Goal: Task Accomplishment & Management: Use online tool/utility

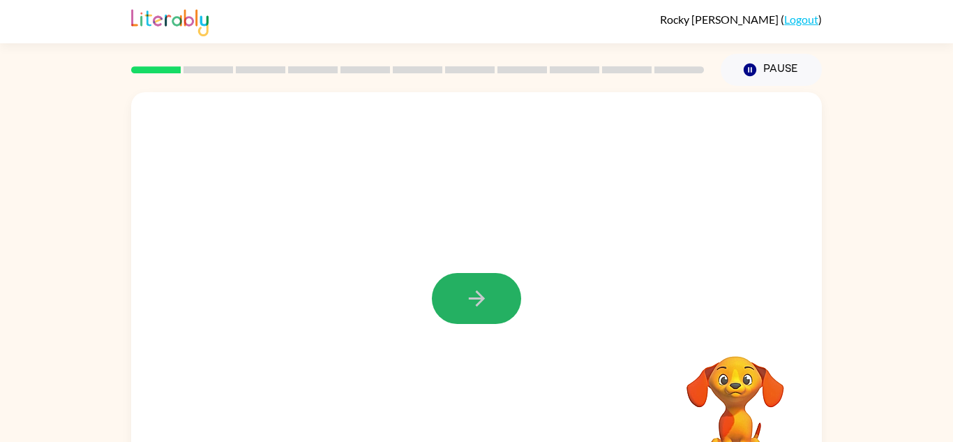
click at [476, 297] on icon "button" at bounding box center [476, 298] width 16 height 16
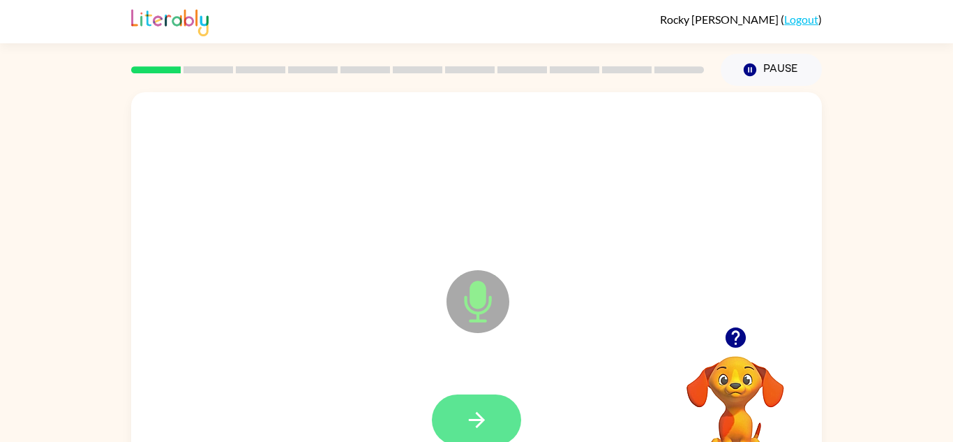
click at [504, 424] on button "button" at bounding box center [476, 419] width 89 height 51
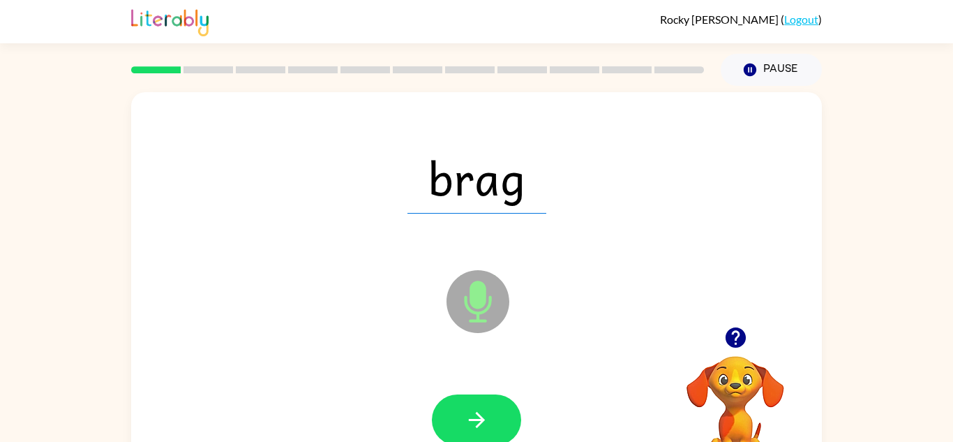
click at [560, 419] on div at bounding box center [476, 420] width 663 height 114
click at [484, 394] on button "button" at bounding box center [476, 419] width 89 height 51
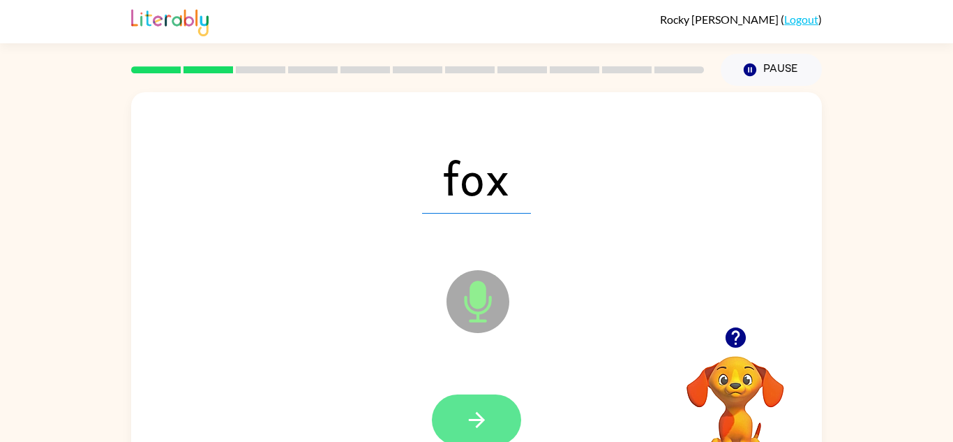
click at [464, 435] on button "button" at bounding box center [476, 419] width 89 height 51
click at [470, 412] on icon "button" at bounding box center [477, 419] width 24 height 24
click at [470, 412] on div at bounding box center [476, 419] width 89 height 51
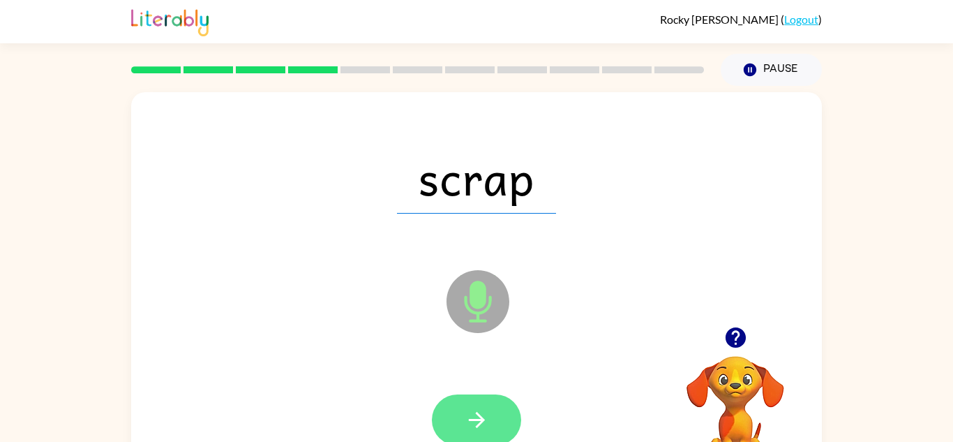
click at [490, 420] on button "button" at bounding box center [476, 419] width 89 height 51
click at [446, 410] on button "button" at bounding box center [476, 419] width 89 height 51
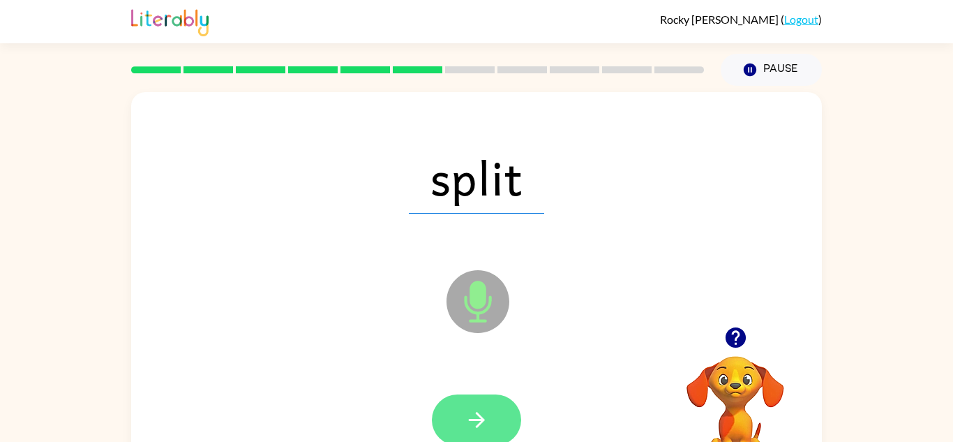
click at [463, 426] on button "button" at bounding box center [476, 419] width 89 height 51
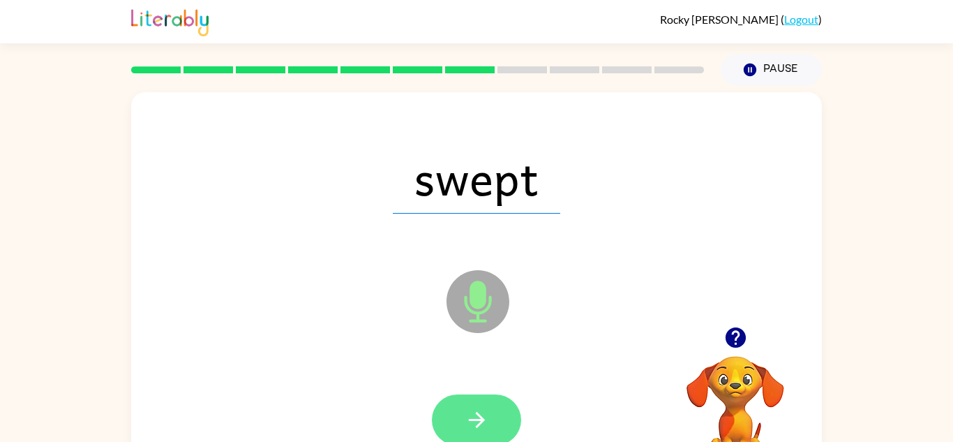
click at [497, 423] on button "button" at bounding box center [476, 419] width 89 height 51
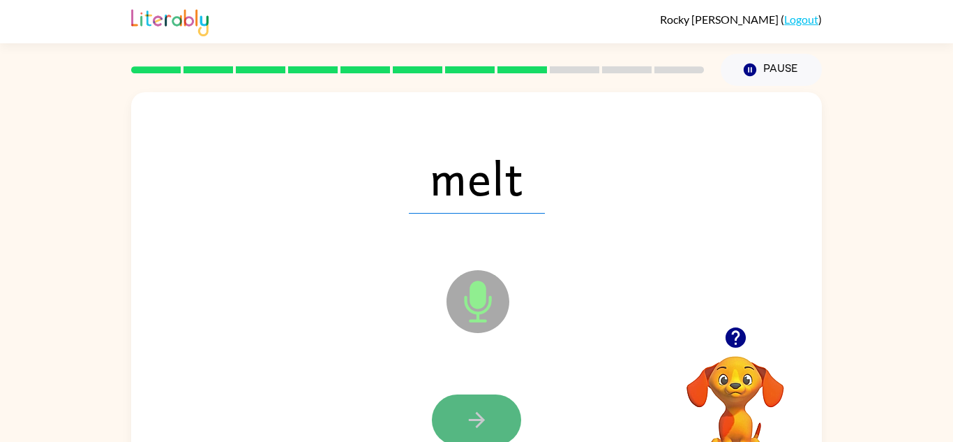
click at [493, 412] on button "button" at bounding box center [476, 419] width 89 height 51
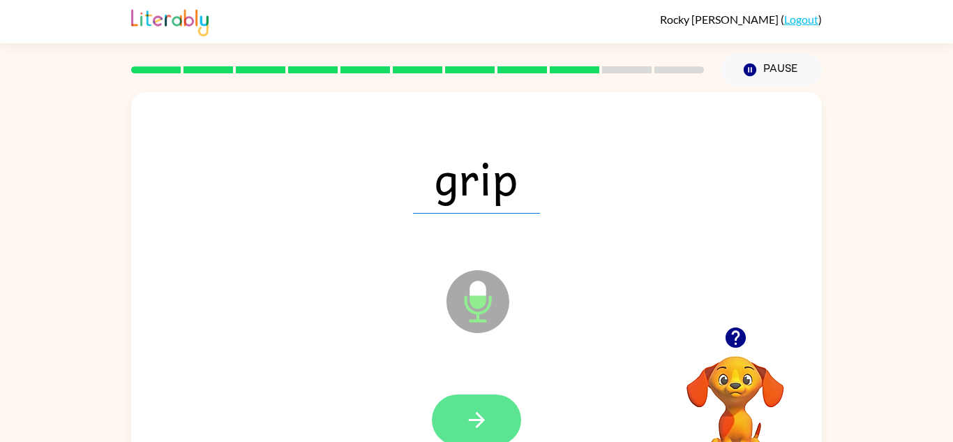
click at [481, 416] on icon "button" at bounding box center [476, 420] width 16 height 16
click at [481, 416] on div at bounding box center [476, 419] width 89 height 51
click at [485, 426] on icon "button" at bounding box center [477, 419] width 24 height 24
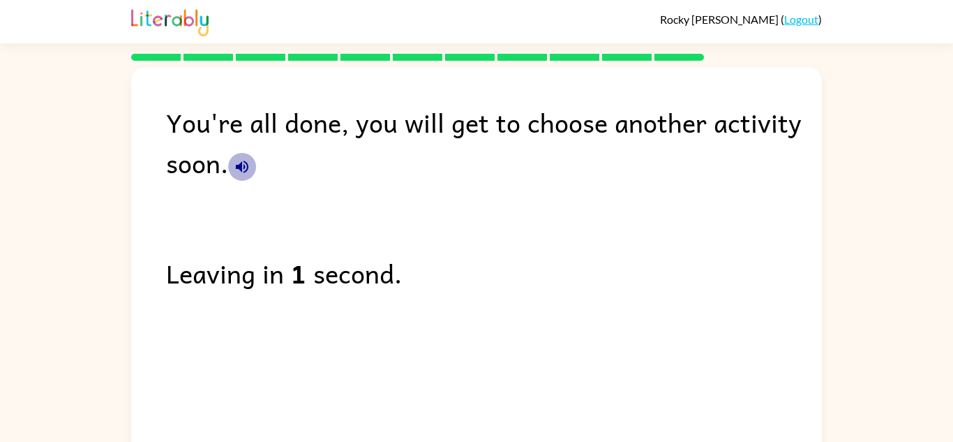
click at [237, 170] on icon "button" at bounding box center [242, 166] width 17 height 17
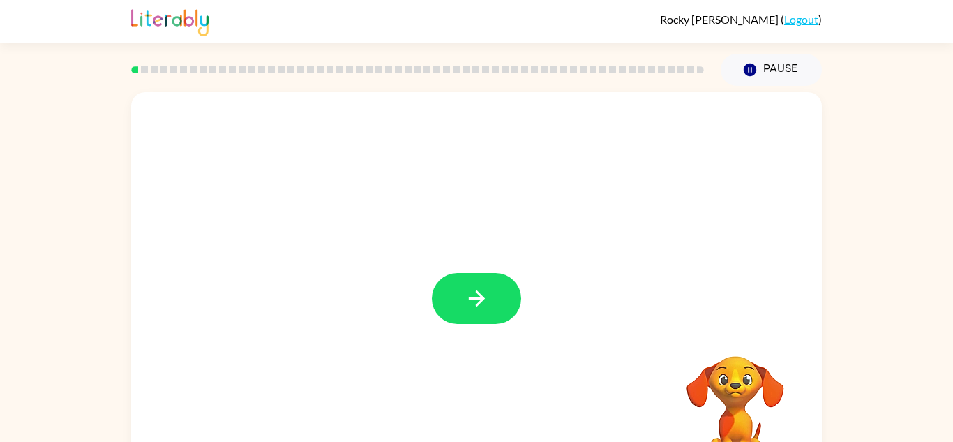
click at [310, 255] on div at bounding box center [476, 291] width 691 height 398
click at [458, 303] on button "button" at bounding box center [476, 298] width 89 height 51
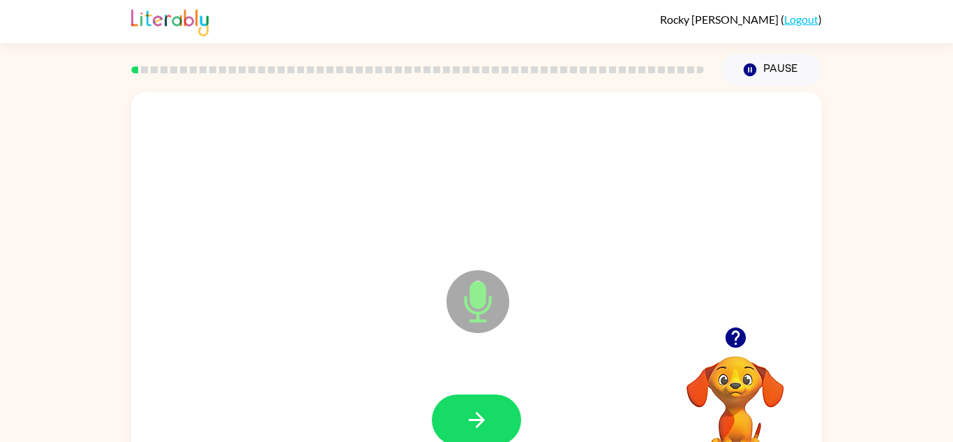
click at [458, 303] on icon at bounding box center [477, 301] width 63 height 63
click at [458, 306] on icon at bounding box center [477, 301] width 63 height 63
click at [503, 421] on button "button" at bounding box center [476, 419] width 89 height 51
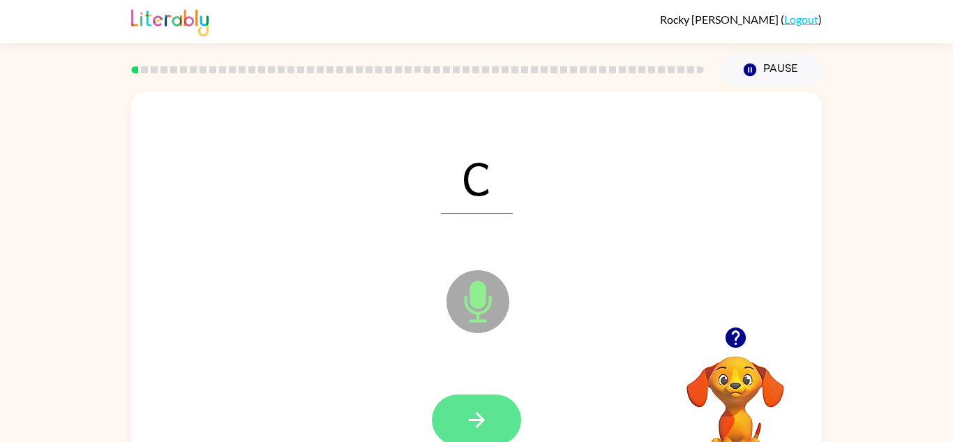
click at [465, 414] on icon "button" at bounding box center [477, 419] width 24 height 24
click at [476, 410] on icon "button" at bounding box center [477, 419] width 24 height 24
click at [469, 426] on icon "button" at bounding box center [477, 419] width 24 height 24
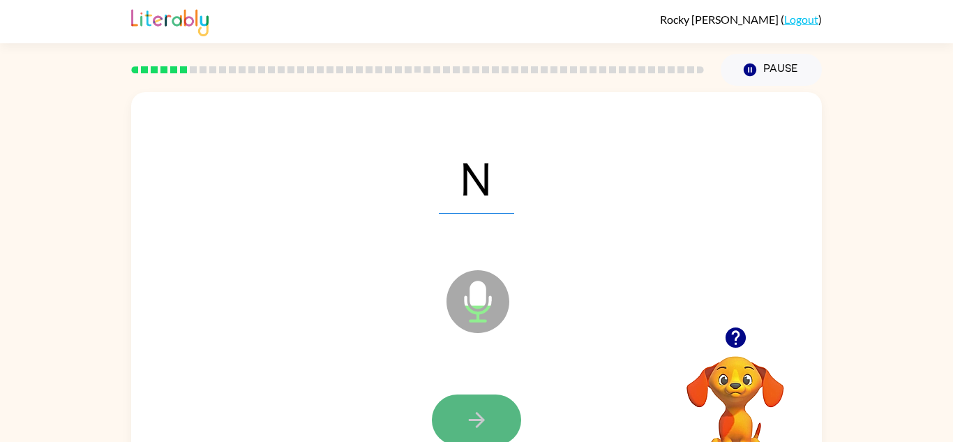
click at [465, 420] on icon "button" at bounding box center [477, 419] width 24 height 24
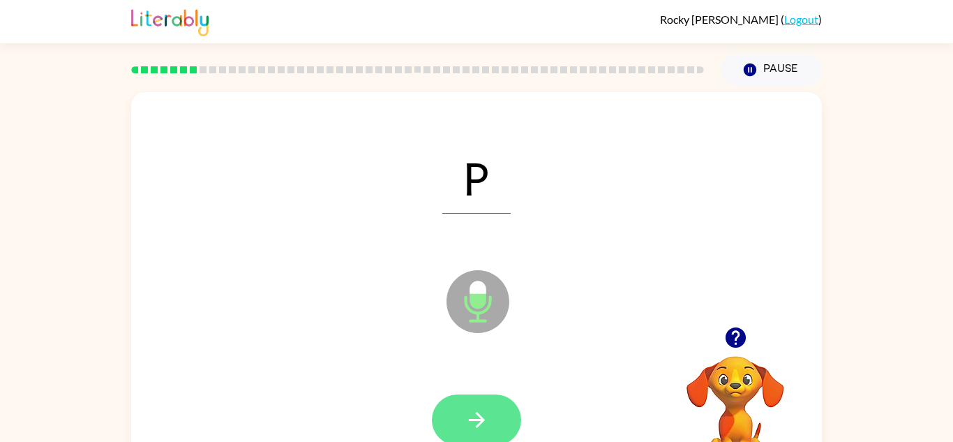
click at [460, 425] on button "button" at bounding box center [476, 419] width 89 height 51
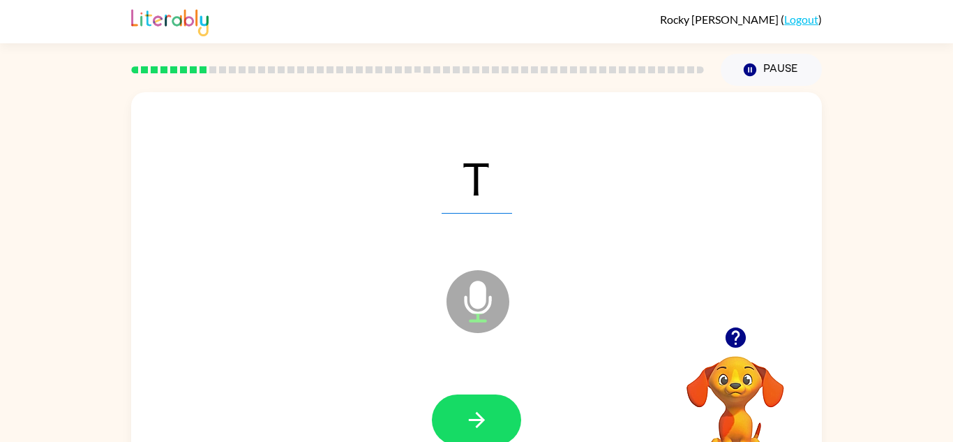
click at [460, 425] on button "button" at bounding box center [476, 419] width 89 height 51
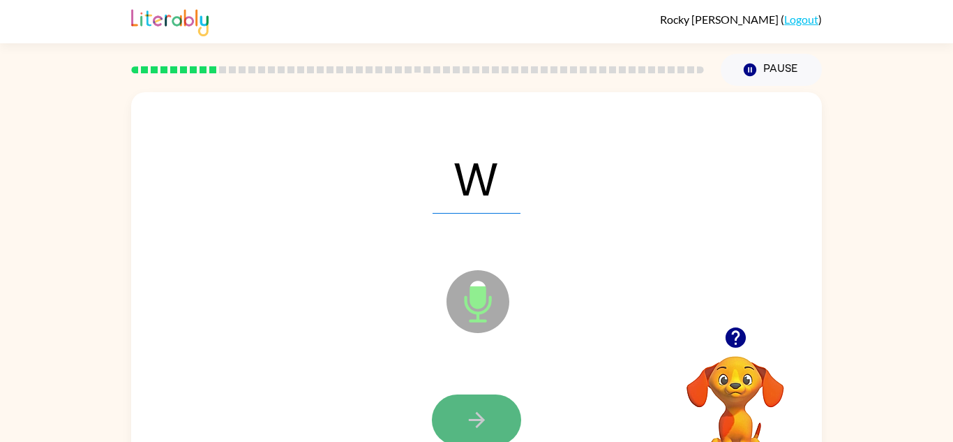
click at [465, 430] on icon "button" at bounding box center [477, 419] width 24 height 24
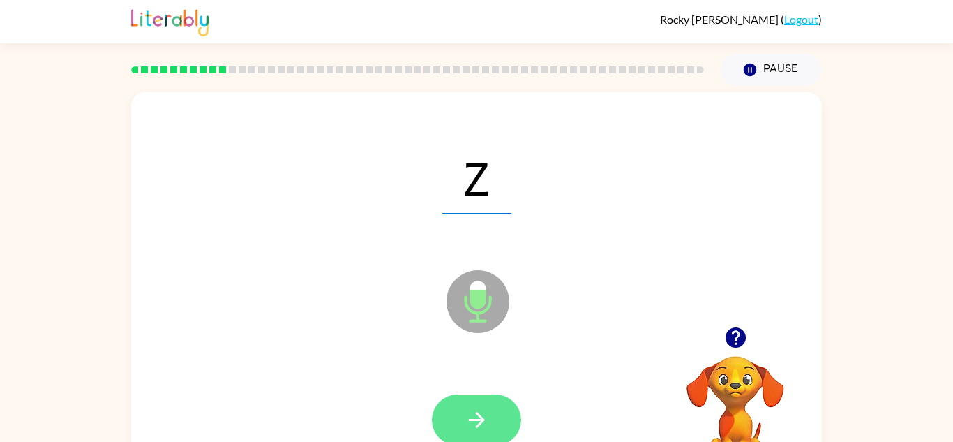
click at [465, 431] on icon "button" at bounding box center [477, 419] width 24 height 24
click at [460, 431] on button "button" at bounding box center [476, 419] width 89 height 51
click at [459, 428] on button "button" at bounding box center [476, 419] width 89 height 51
click at [502, 412] on button "button" at bounding box center [476, 419] width 89 height 51
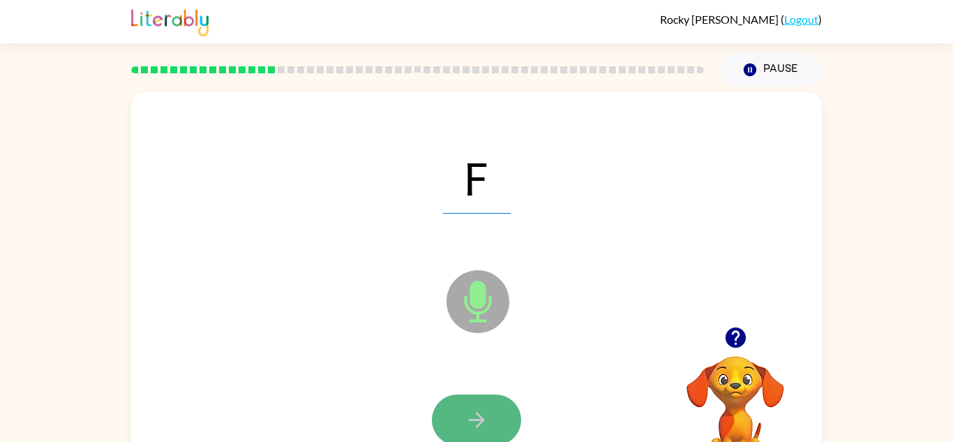
click at [499, 413] on button "button" at bounding box center [476, 419] width 89 height 51
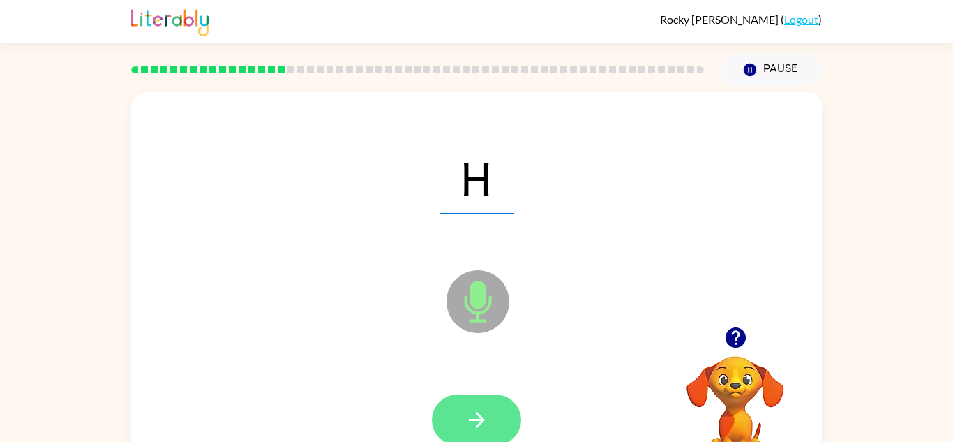
click at [498, 414] on button "button" at bounding box center [476, 419] width 89 height 51
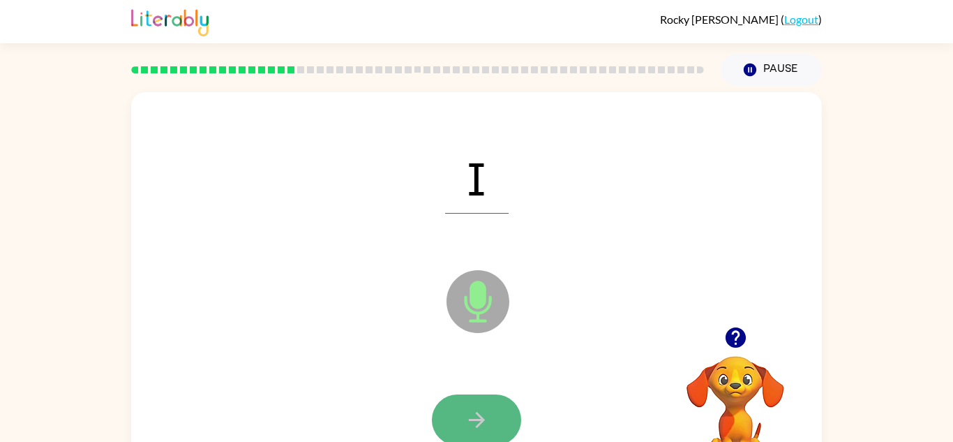
click at [465, 426] on icon "button" at bounding box center [477, 419] width 24 height 24
click at [470, 409] on icon "button" at bounding box center [477, 419] width 24 height 24
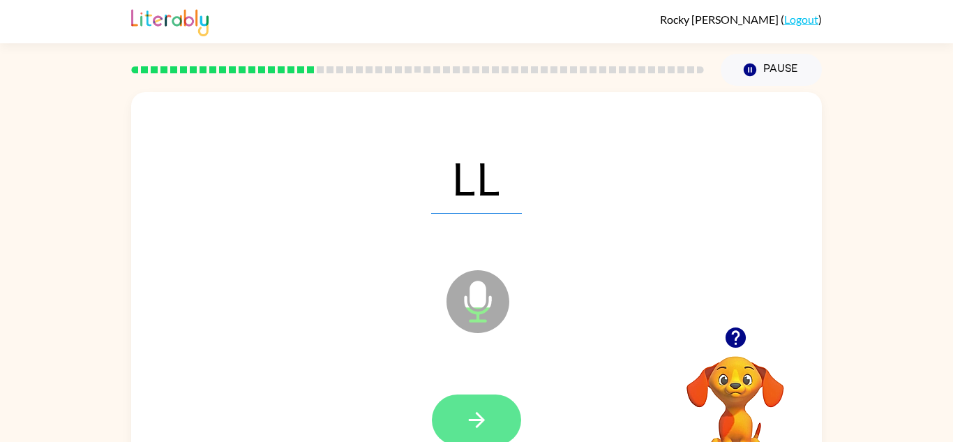
click at [468, 415] on icon "button" at bounding box center [477, 419] width 24 height 24
click at [471, 419] on icon "button" at bounding box center [476, 420] width 16 height 16
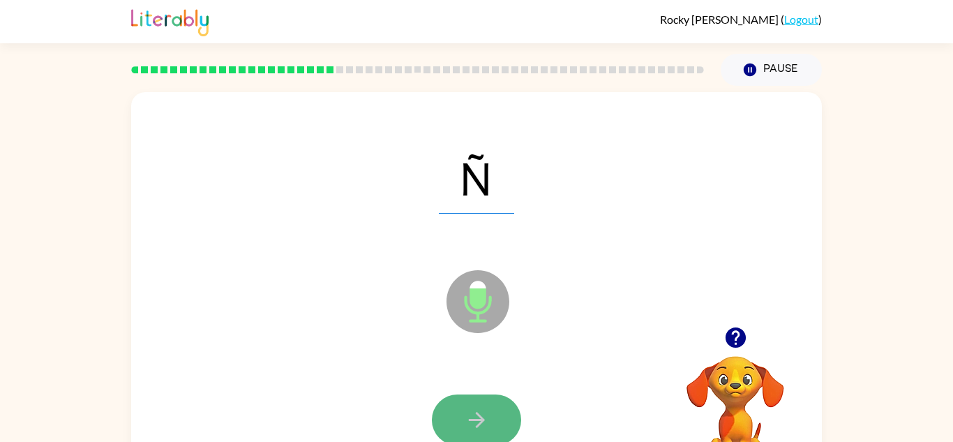
click at [470, 422] on icon "button" at bounding box center [477, 419] width 24 height 24
click at [460, 429] on button "button" at bounding box center [476, 419] width 89 height 51
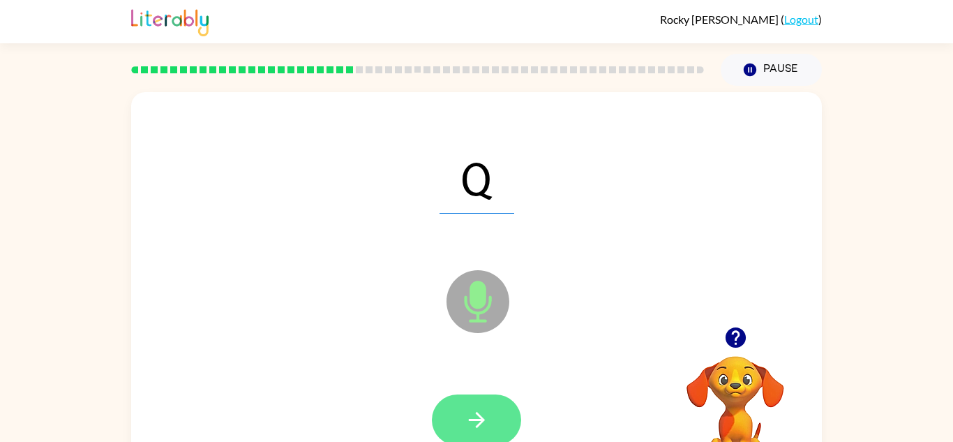
click at [465, 414] on icon "button" at bounding box center [477, 419] width 24 height 24
click at [467, 410] on icon "button" at bounding box center [477, 419] width 24 height 24
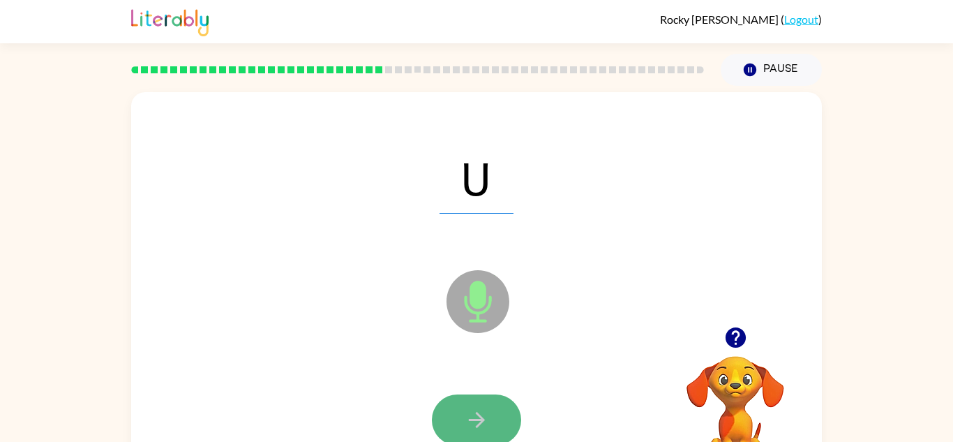
click at [465, 412] on icon "button" at bounding box center [477, 419] width 24 height 24
click at [474, 384] on div at bounding box center [476, 420] width 663 height 114
click at [463, 415] on button "button" at bounding box center [476, 419] width 89 height 51
click at [470, 417] on icon "button" at bounding box center [477, 419] width 24 height 24
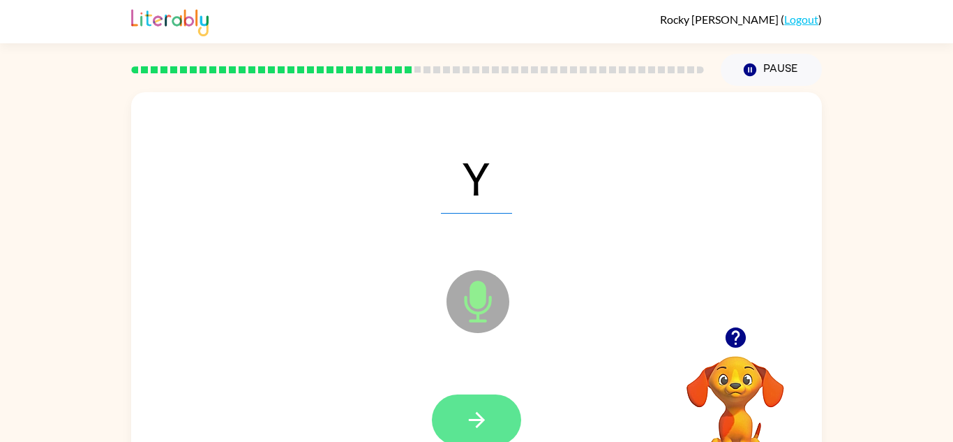
click at [469, 423] on icon "button" at bounding box center [477, 419] width 24 height 24
click at [470, 423] on icon "button" at bounding box center [477, 419] width 24 height 24
click at [467, 419] on icon "button" at bounding box center [477, 419] width 24 height 24
click at [465, 414] on icon "button" at bounding box center [477, 419] width 24 height 24
click at [468, 423] on icon "button" at bounding box center [477, 419] width 24 height 24
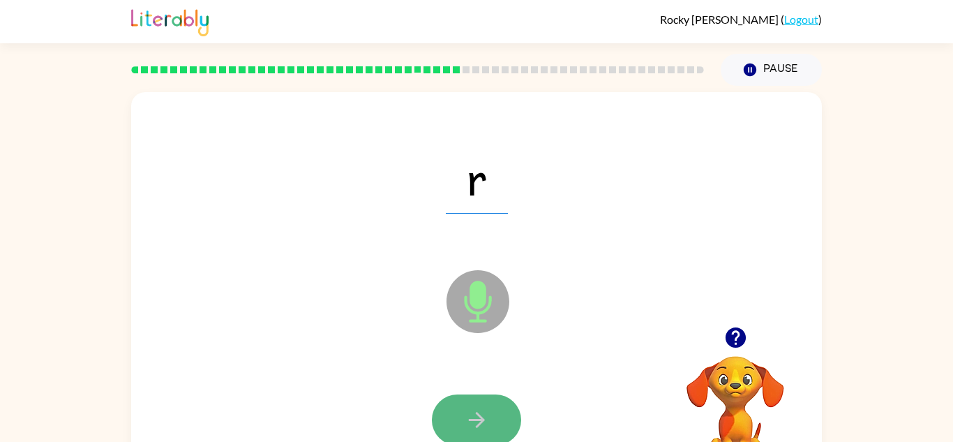
click at [453, 423] on button "button" at bounding box center [476, 419] width 89 height 51
click at [481, 413] on icon "button" at bounding box center [477, 419] width 24 height 24
click at [451, 425] on button "button" at bounding box center [476, 419] width 89 height 51
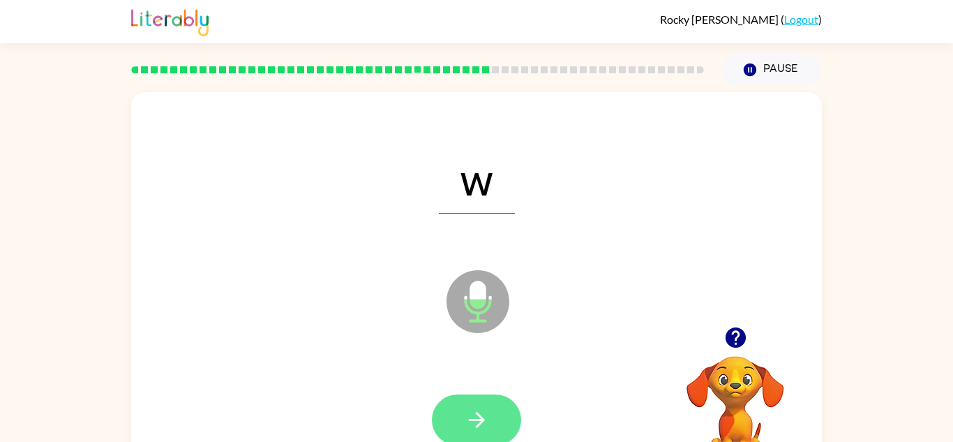
click at [447, 426] on button "button" at bounding box center [476, 419] width 89 height 51
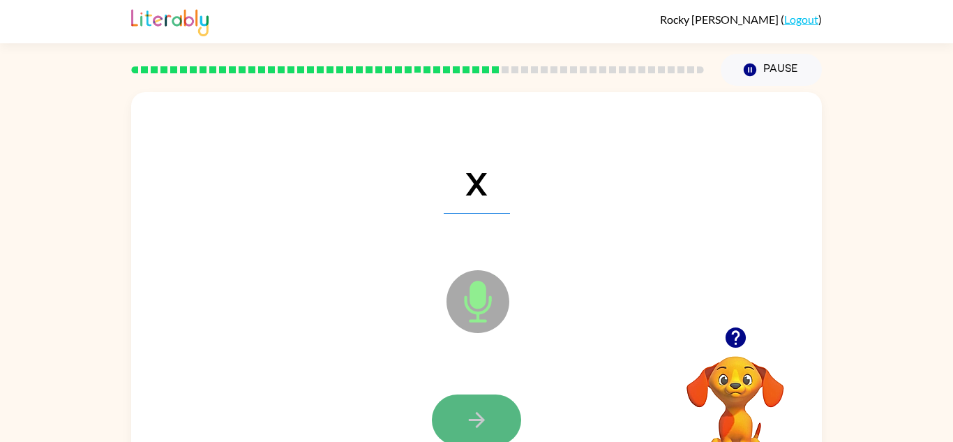
click at [456, 405] on button "button" at bounding box center [476, 419] width 89 height 51
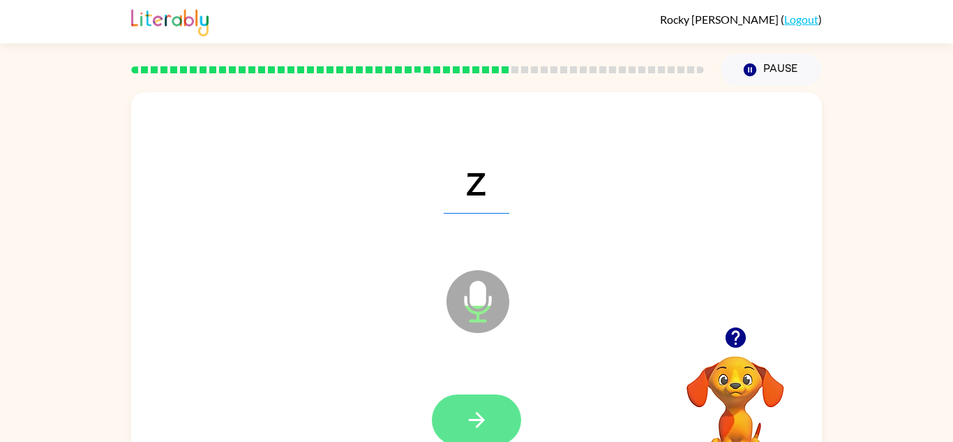
click at [465, 407] on icon "button" at bounding box center [477, 419] width 24 height 24
click at [465, 409] on icon "button" at bounding box center [477, 419] width 24 height 24
click at [465, 431] on icon "button" at bounding box center [477, 419] width 24 height 24
click at [463, 431] on button "button" at bounding box center [476, 419] width 89 height 51
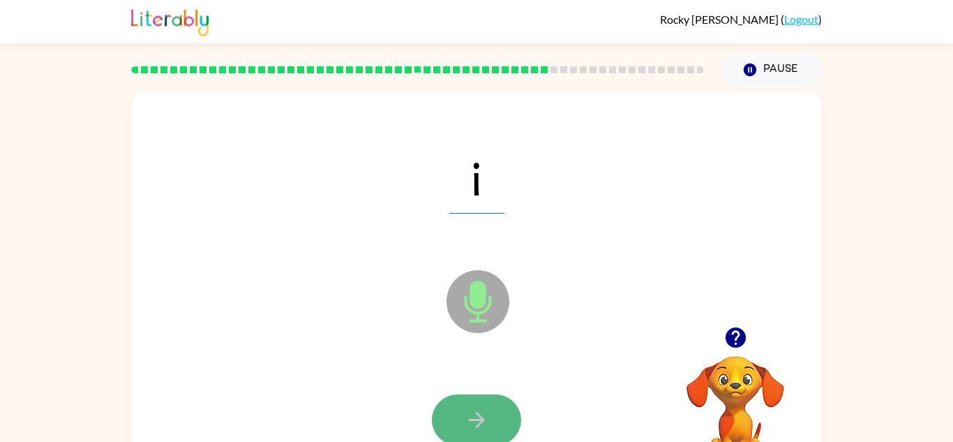
click at [461, 432] on button "button" at bounding box center [476, 419] width 89 height 51
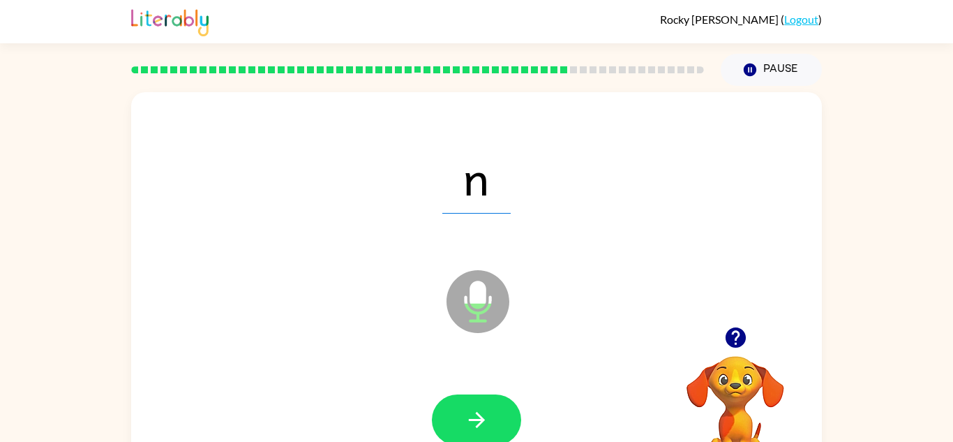
click at [461, 432] on button "button" at bounding box center [476, 419] width 89 height 51
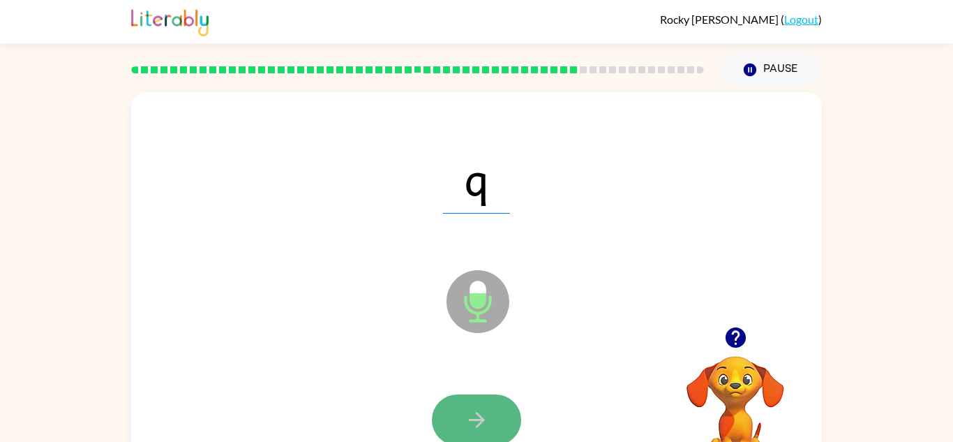
click at [473, 411] on icon "button" at bounding box center [477, 419] width 24 height 24
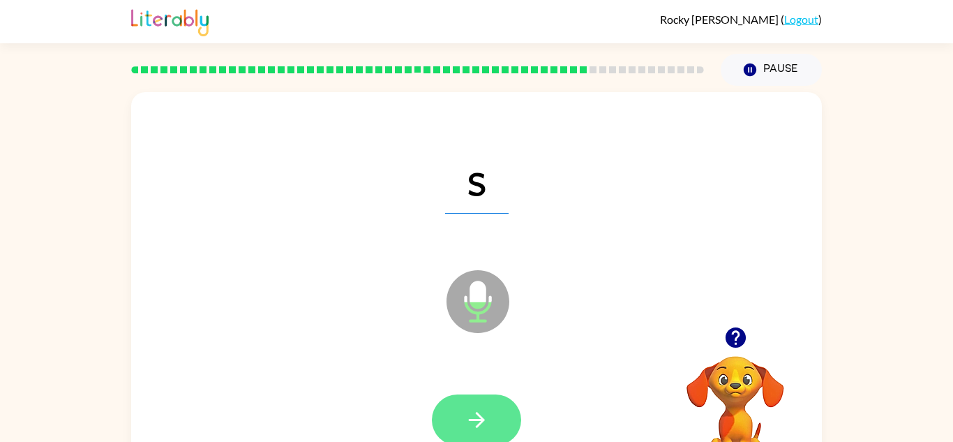
click at [465, 428] on icon "button" at bounding box center [477, 419] width 24 height 24
click at [462, 434] on button "button" at bounding box center [476, 419] width 89 height 51
click at [503, 404] on button "button" at bounding box center [476, 419] width 89 height 51
click at [456, 424] on button "button" at bounding box center [476, 419] width 89 height 51
click at [456, 426] on button "button" at bounding box center [476, 419] width 89 height 51
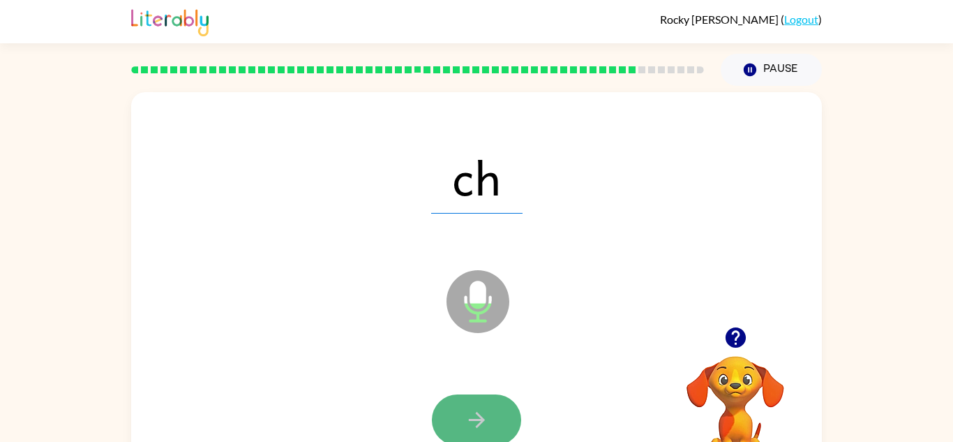
click at [456, 415] on button "button" at bounding box center [476, 419] width 89 height 51
click at [458, 423] on button "button" at bounding box center [476, 419] width 89 height 51
click at [451, 407] on button "button" at bounding box center [476, 419] width 89 height 51
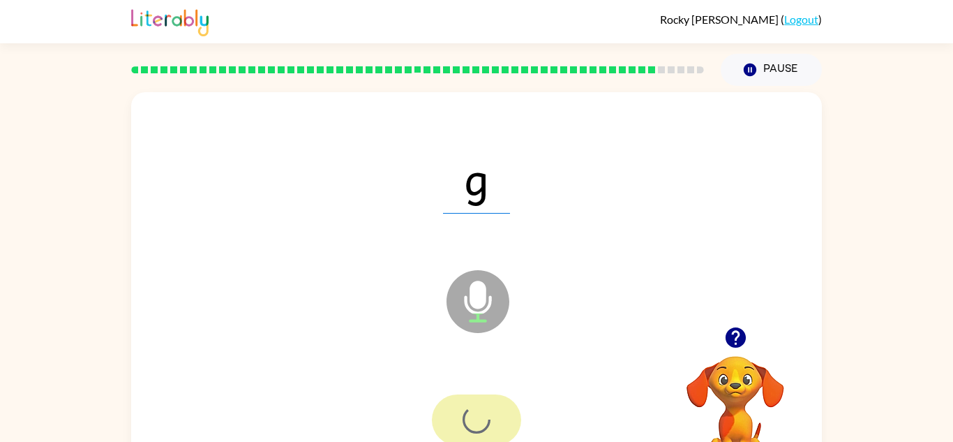
click at [451, 407] on div at bounding box center [476, 419] width 89 height 51
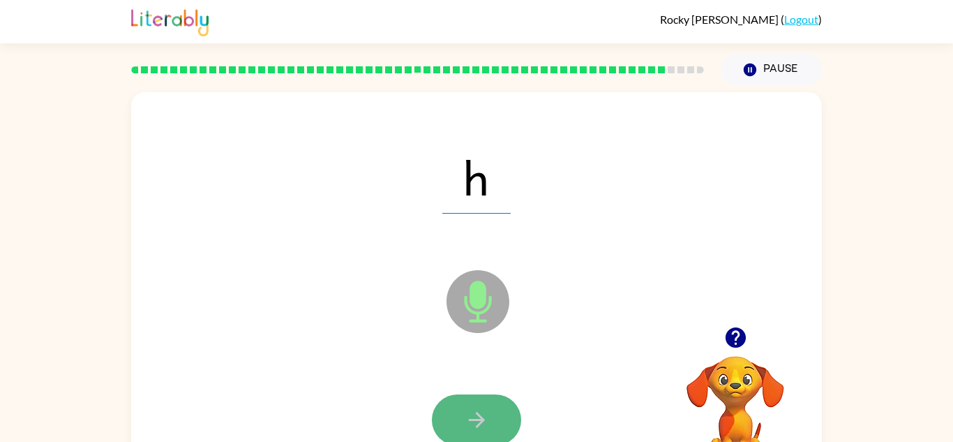
click at [468, 423] on icon "button" at bounding box center [477, 419] width 24 height 24
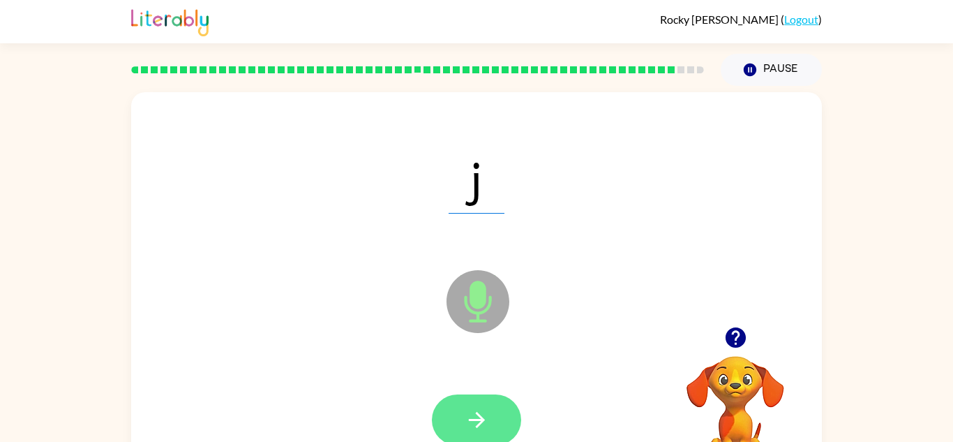
click at [467, 426] on icon "button" at bounding box center [477, 419] width 24 height 24
click at [468, 426] on icon "button" at bounding box center [477, 419] width 24 height 24
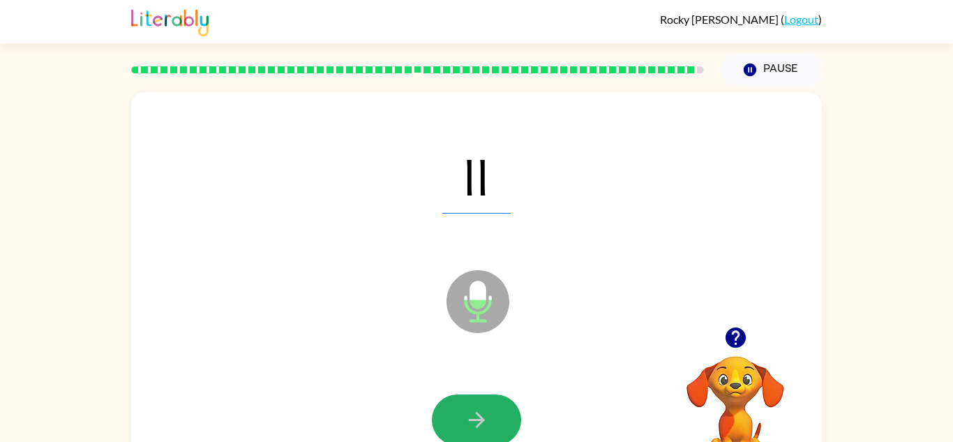
click at [468, 426] on icon "button" at bounding box center [477, 419] width 24 height 24
